Goal: Check status

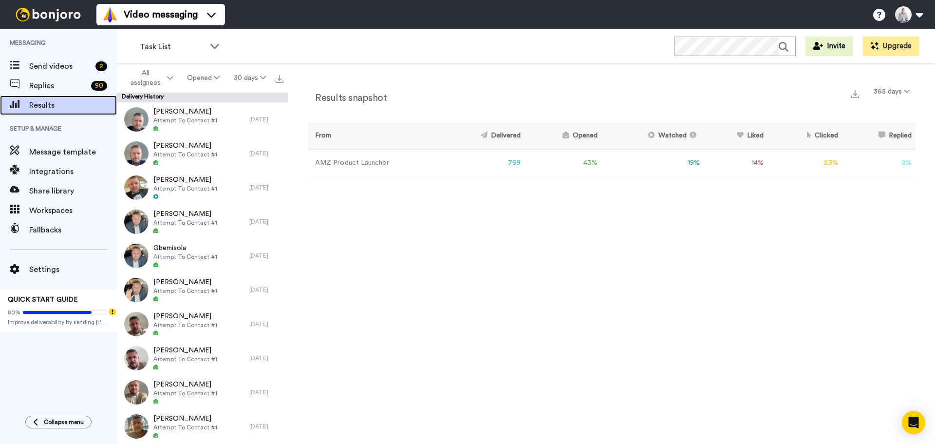
click at [41, 101] on span "Results" at bounding box center [73, 105] width 88 height 12
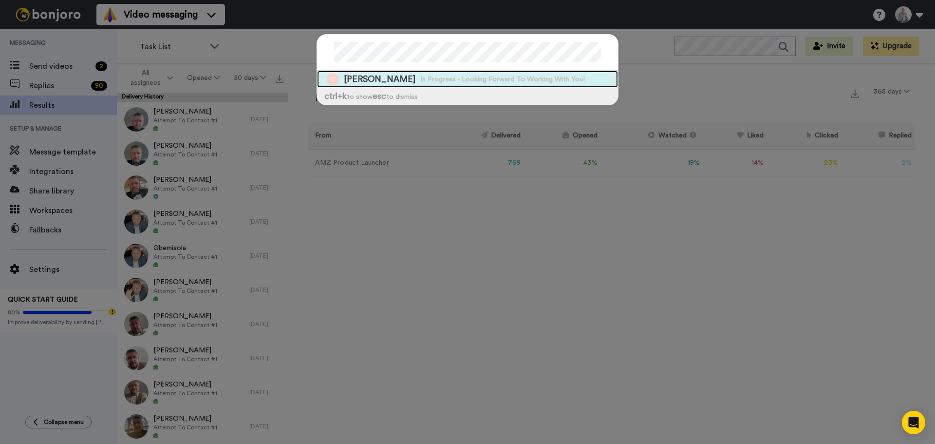
click at [420, 83] on span "In Progress - Looking Forward To Working With You!" at bounding box center [502, 80] width 165 height 10
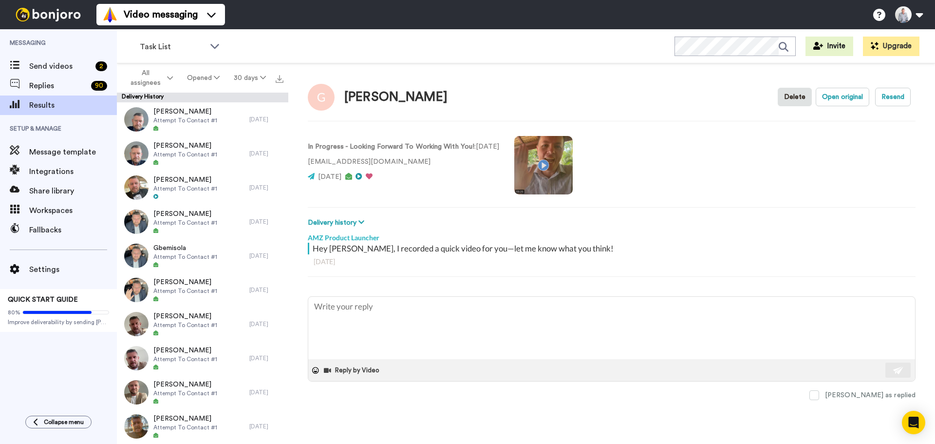
type textarea "x"
